Goal: Transaction & Acquisition: Purchase product/service

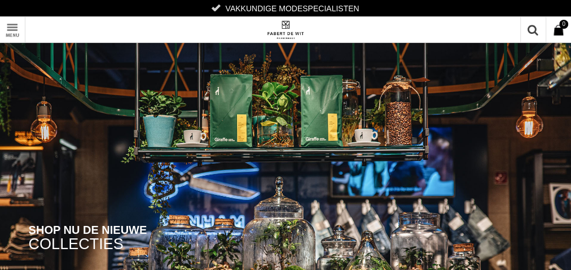
click at [0, 0] on link "Schoenen" at bounding box center [0, 0] width 0 height 0
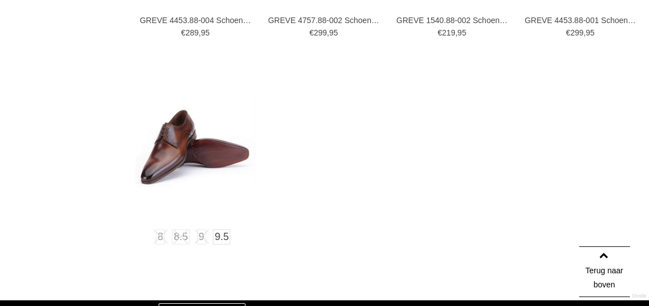
scroll to position [1624, 0]
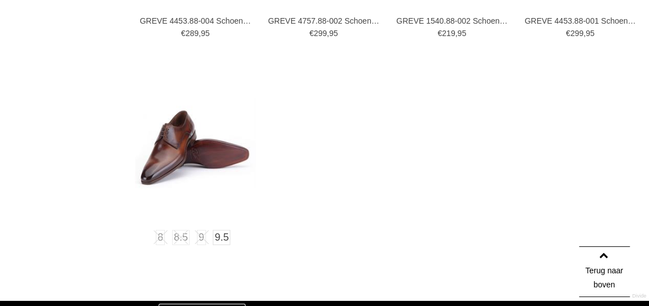
click at [205, 152] on img at bounding box center [195, 143] width 121 height 90
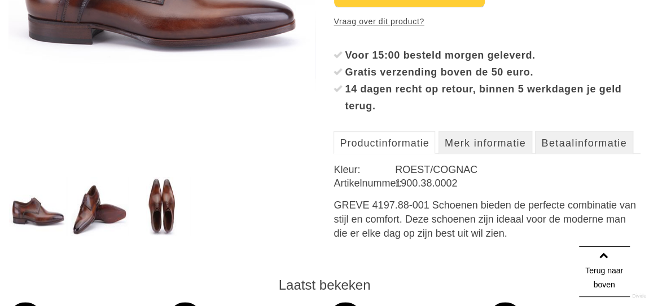
scroll to position [359, 0]
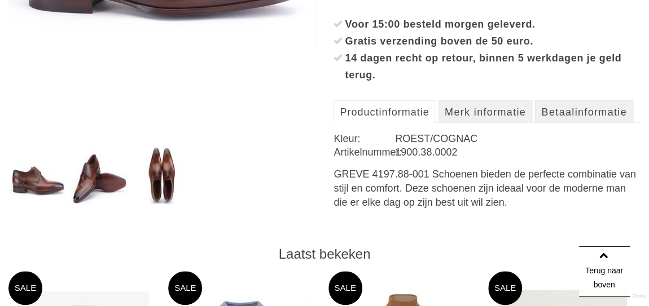
click at [163, 163] on img at bounding box center [162, 176] width 59 height 60
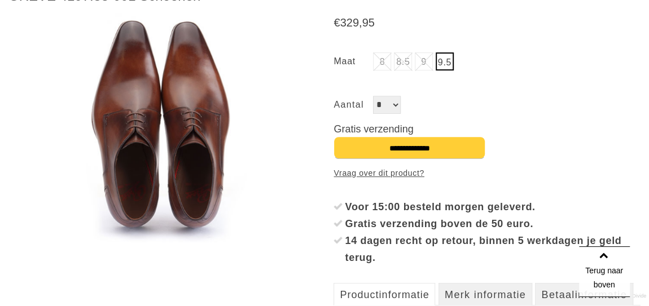
scroll to position [154, 0]
